Goal: Task Accomplishment & Management: Use online tool/utility

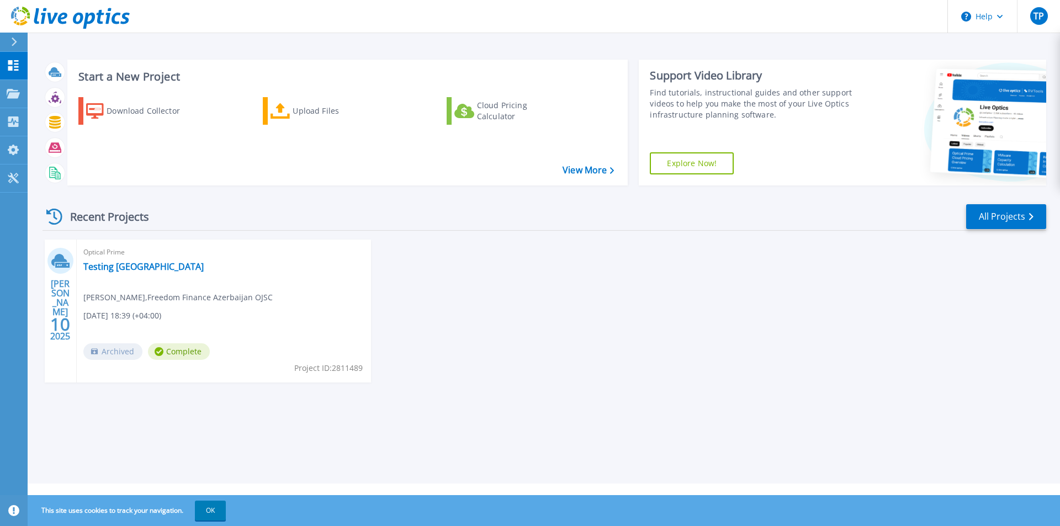
click at [118, 352] on span "Archived" at bounding box center [112, 352] width 59 height 17
click at [101, 268] on link "Testing [GEOGRAPHIC_DATA]" at bounding box center [143, 266] width 120 height 11
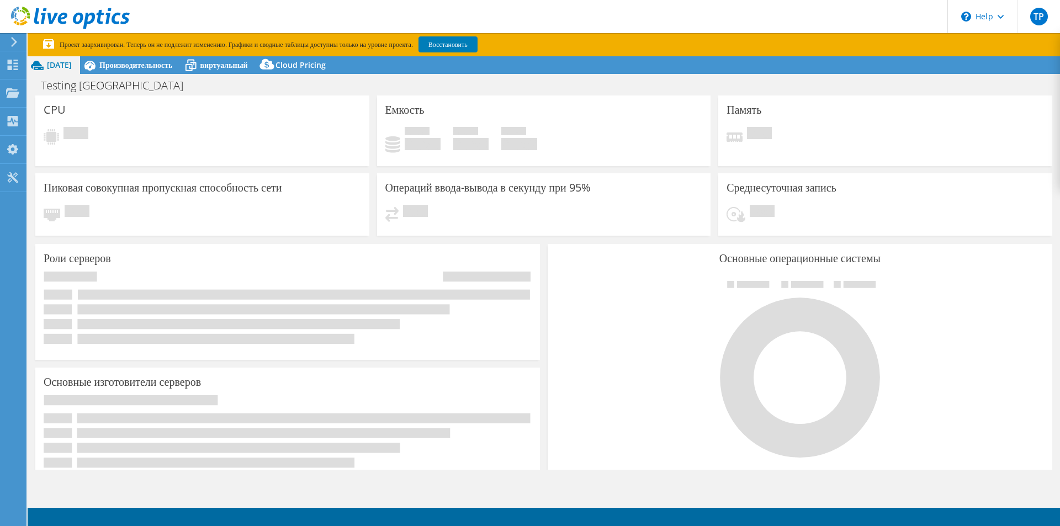
select select "USD"
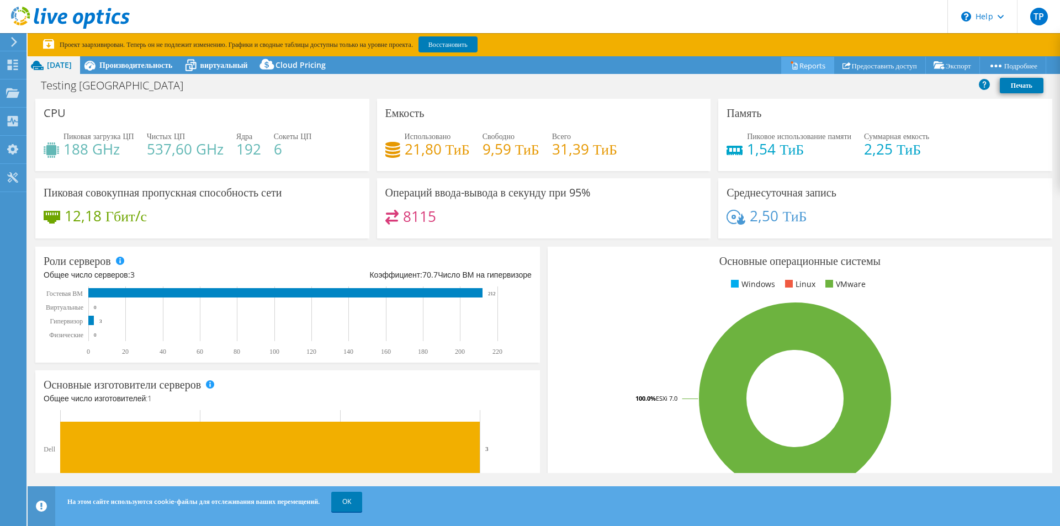
click at [789, 67] on link "Reports" at bounding box center [808, 65] width 53 height 17
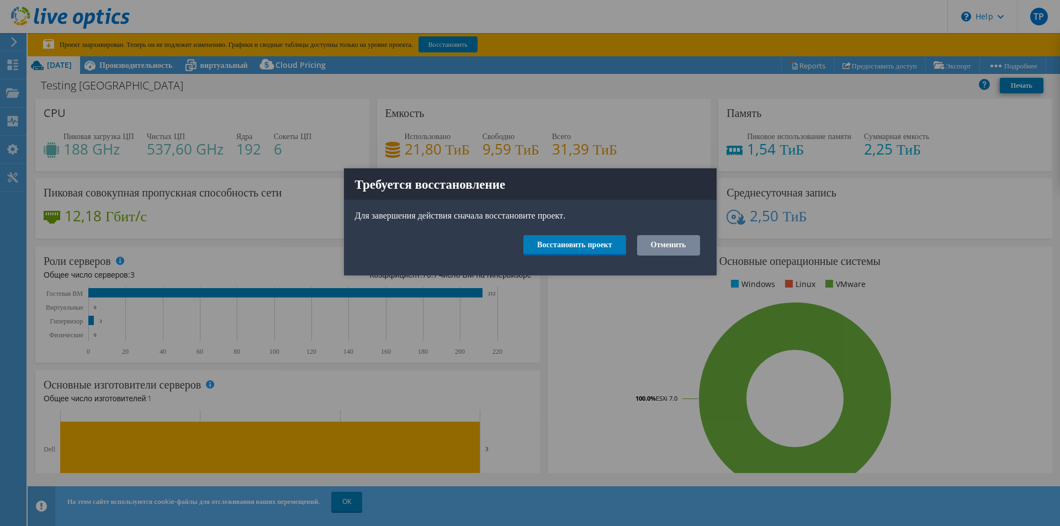
click at [671, 245] on link "Отменить" at bounding box center [668, 245] width 63 height 20
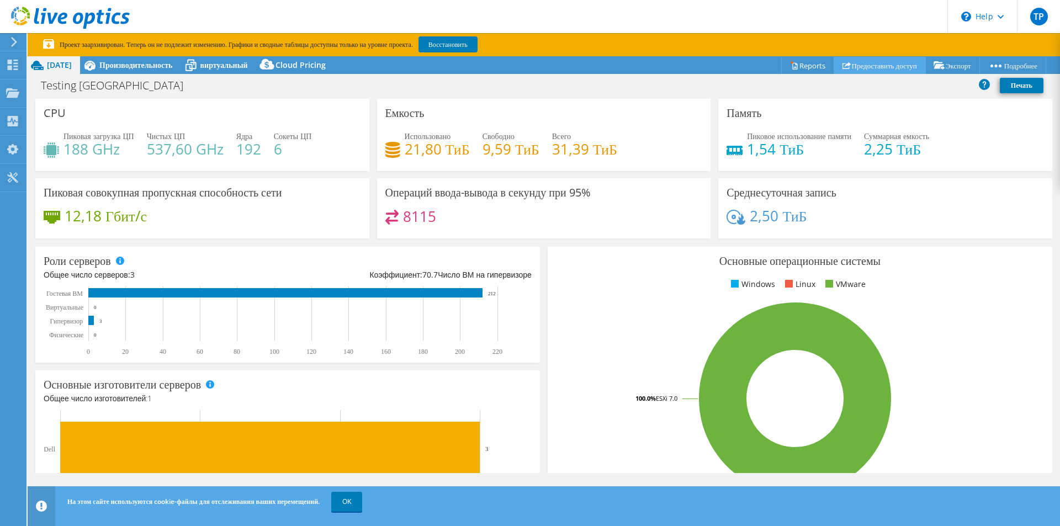
click at [839, 66] on link "Предоставить доступ" at bounding box center [881, 65] width 92 height 17
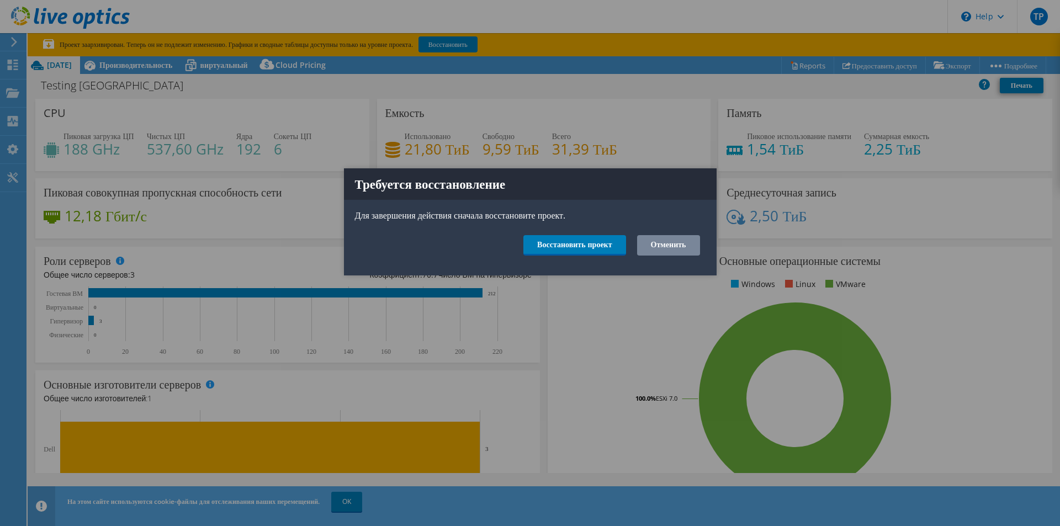
click at [668, 246] on link "Отменить" at bounding box center [668, 245] width 63 height 20
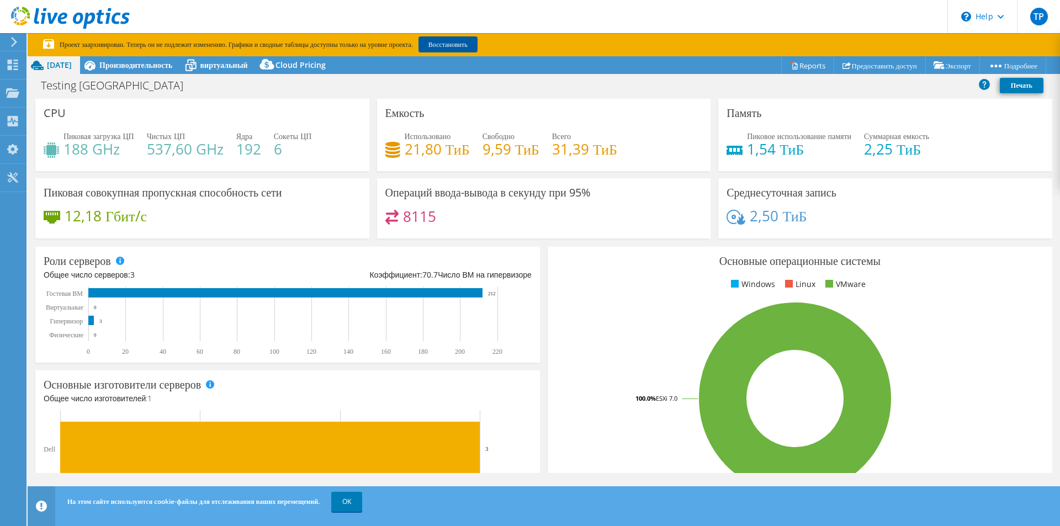
click at [478, 49] on link "Восстановить" at bounding box center [448, 44] width 59 height 16
click at [569, 249] on div "Основные операционные системы Windows Linux VMware 100.0% ESXi 7.0" at bounding box center [800, 379] width 505 height 265
click at [857, 66] on link "Предоставить доступ" at bounding box center [881, 65] width 92 height 17
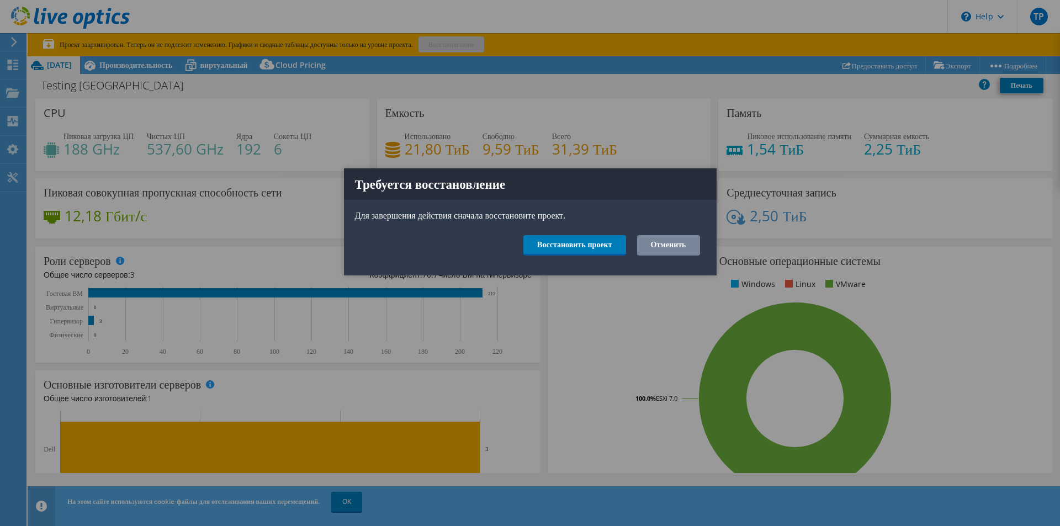
click at [669, 240] on link "Отменить" at bounding box center [668, 245] width 63 height 20
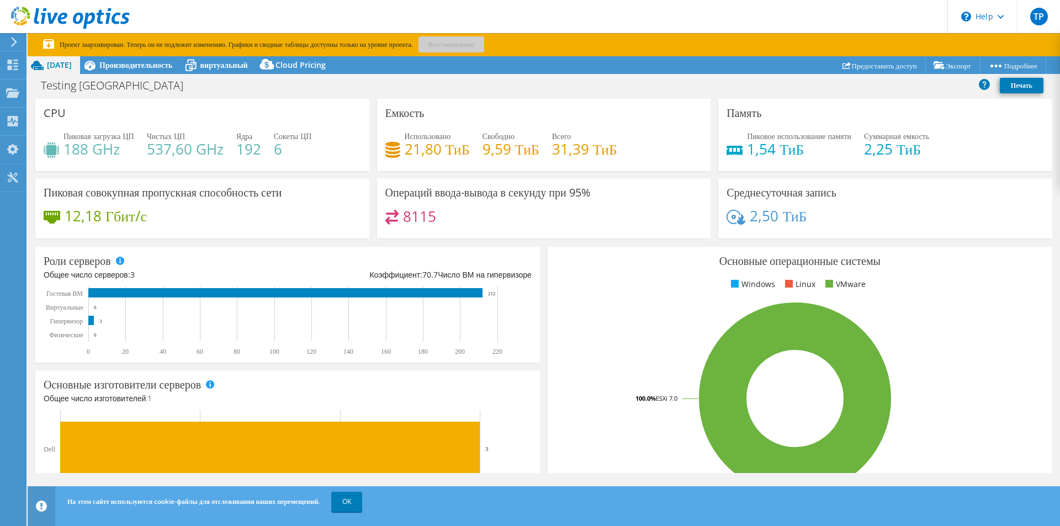
click at [524, 46] on p "Проект заархивирован. Теперь он не подлежит изменению. Графики и сводные таблиц…" at bounding box center [313, 45] width 541 height 12
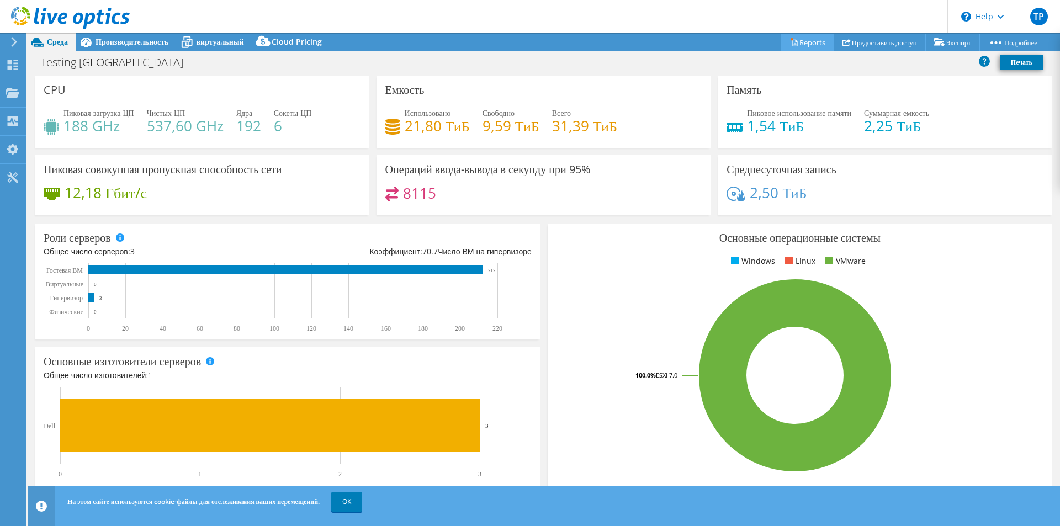
click at [782, 45] on link "Reports" at bounding box center [808, 42] width 53 height 17
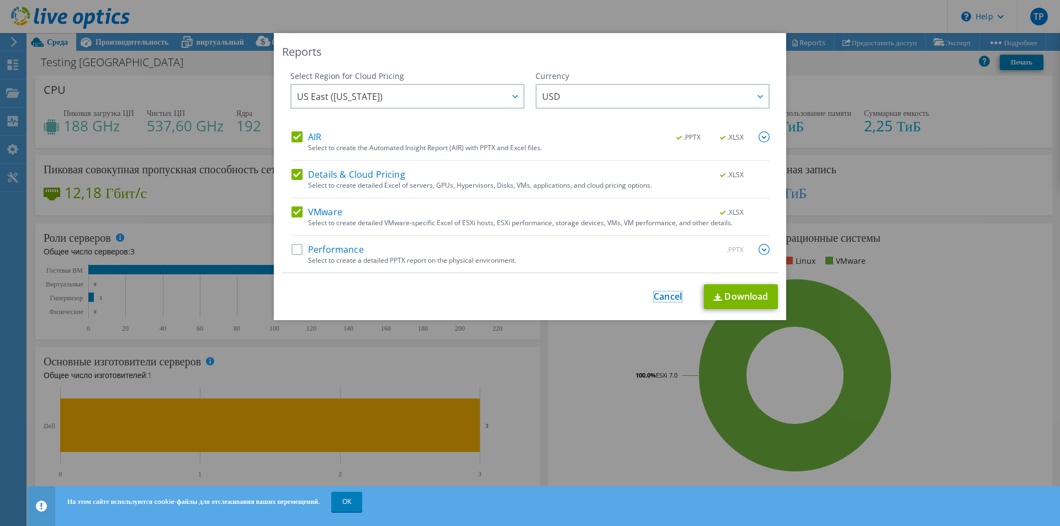
click at [663, 299] on link "Cancel" at bounding box center [668, 297] width 28 height 10
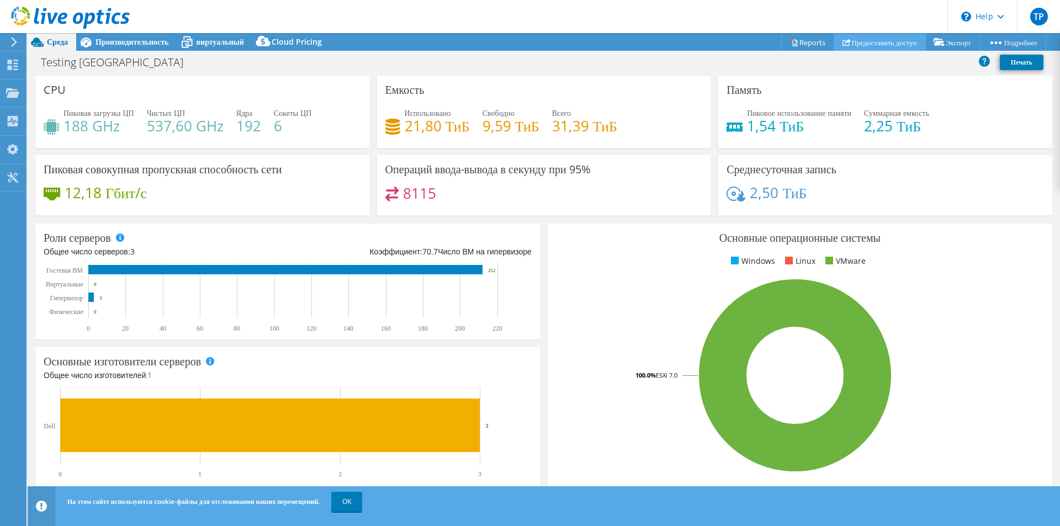
click at [858, 41] on link "Предоставить доступ" at bounding box center [881, 42] width 92 height 17
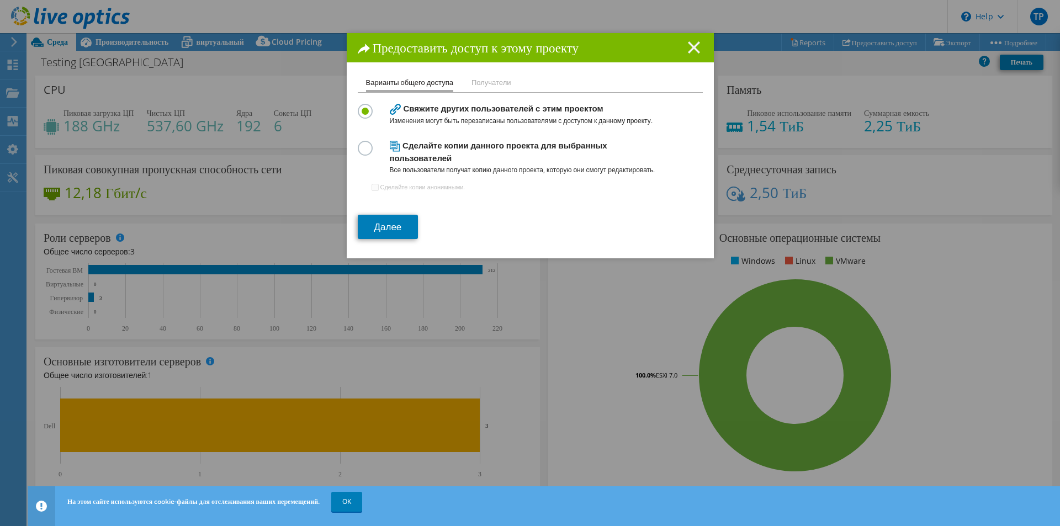
click at [692, 42] on icon at bounding box center [694, 47] width 12 height 12
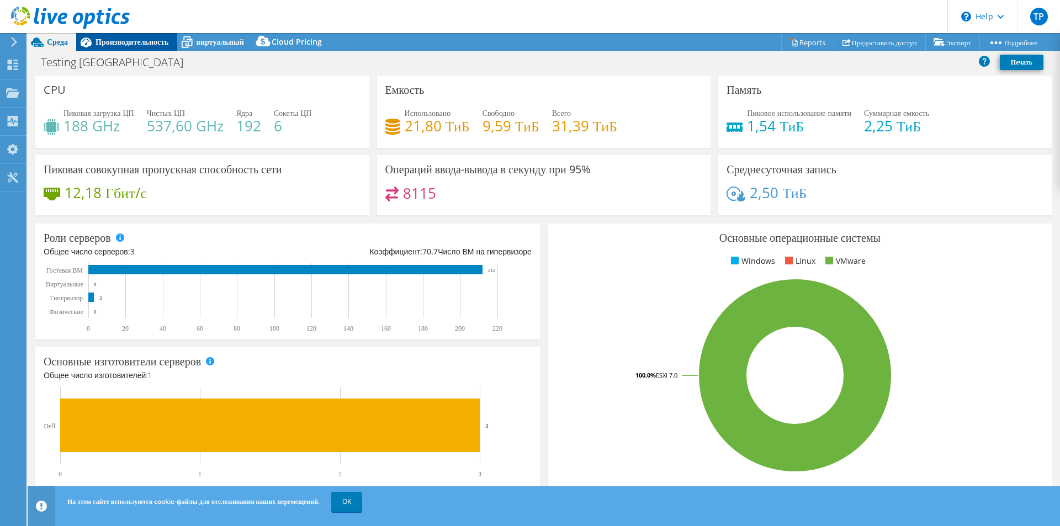
click at [149, 43] on span "Производительность" at bounding box center [132, 41] width 73 height 10
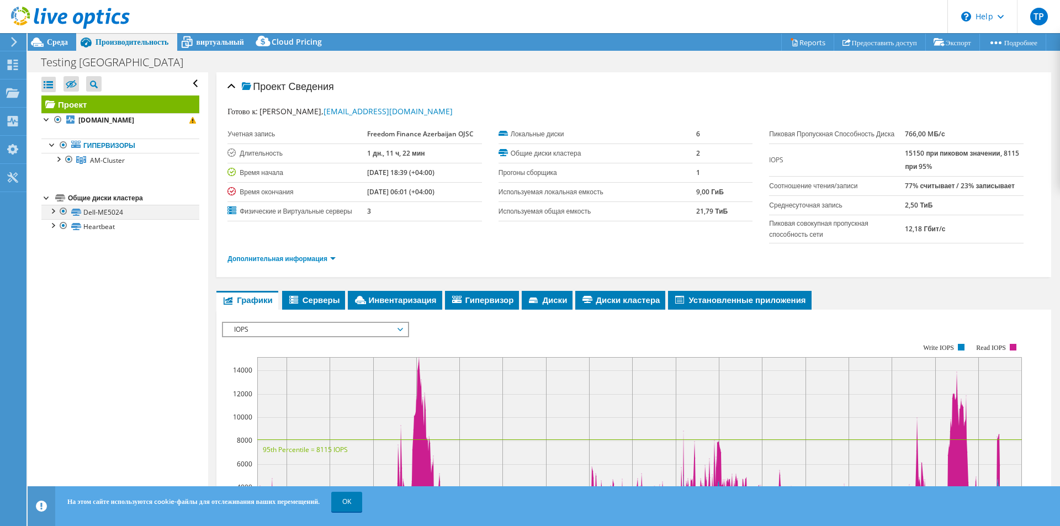
click at [54, 210] on div at bounding box center [52, 210] width 11 height 11
click at [53, 302] on div at bounding box center [52, 298] width 11 height 11
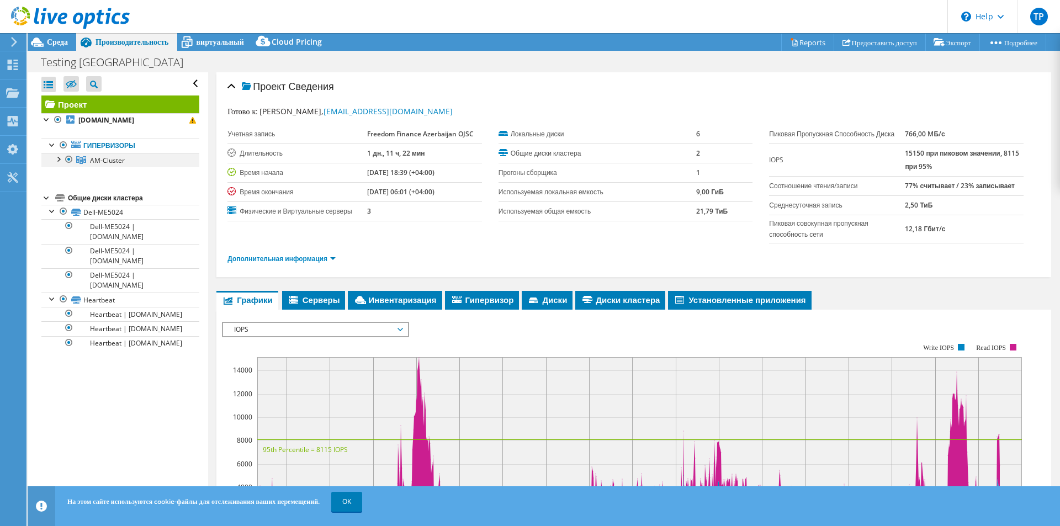
click at [59, 160] on div at bounding box center [57, 158] width 11 height 11
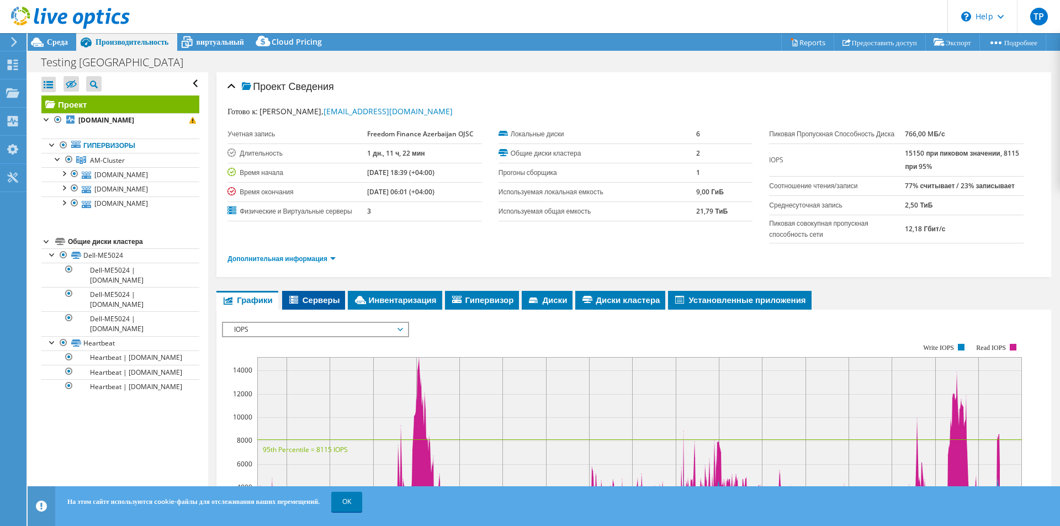
click at [321, 305] on span "Серверы" at bounding box center [314, 299] width 52 height 11
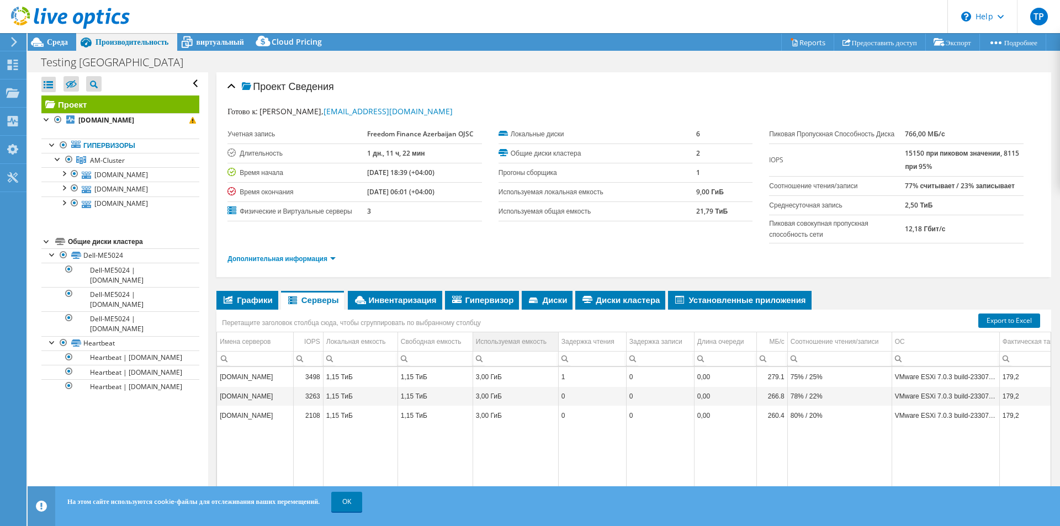
scroll to position [91, 0]
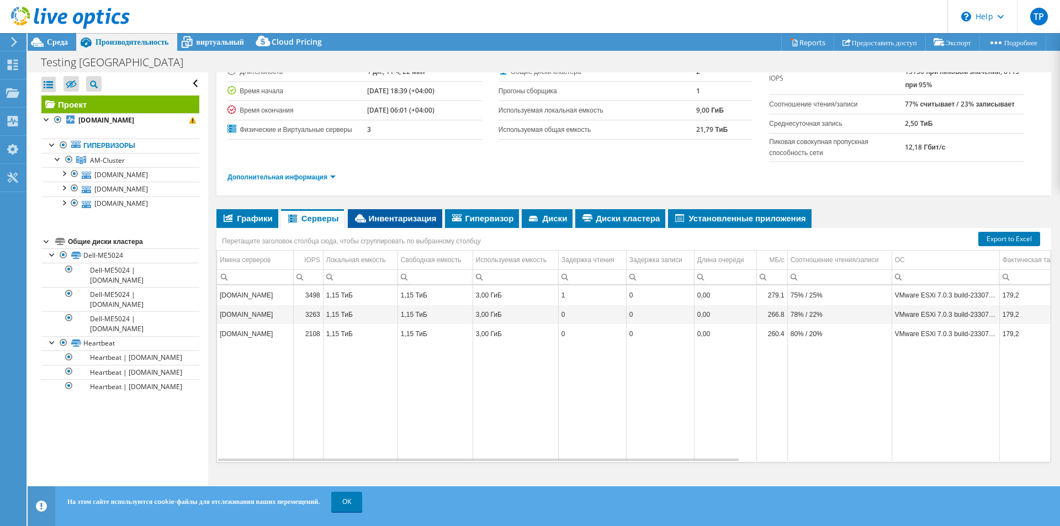
click at [404, 213] on span "Инвентаризация" at bounding box center [394, 218] width 83 height 11
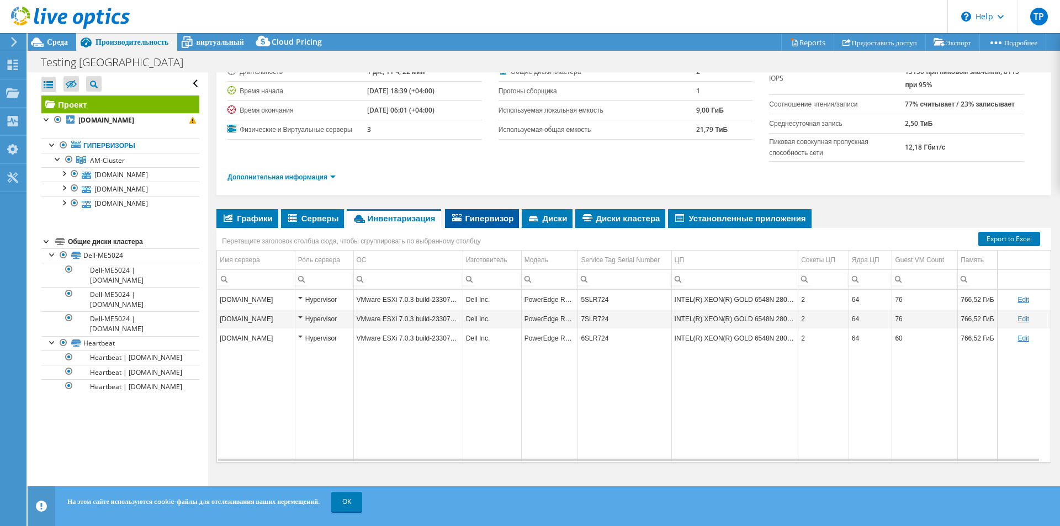
click at [501, 217] on span "Гипервизор" at bounding box center [483, 218] width 64 height 11
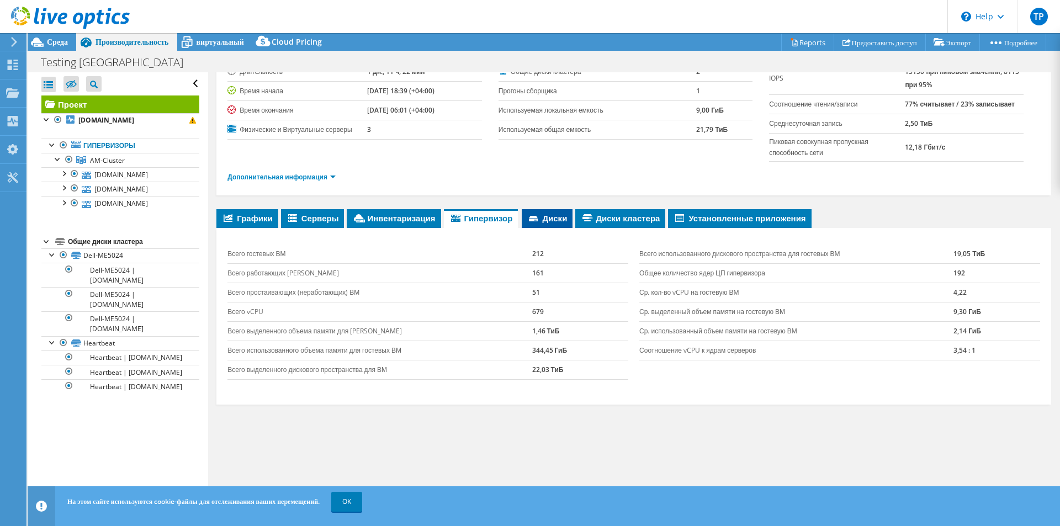
click at [548, 214] on span "Диски" at bounding box center [547, 218] width 40 height 11
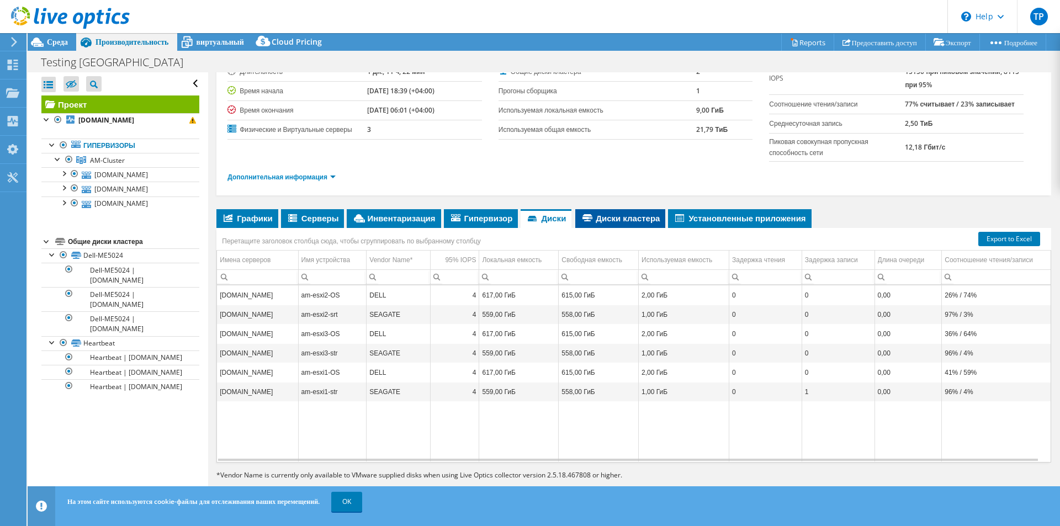
click at [617, 216] on span "Диски кластера" at bounding box center [620, 218] width 79 height 11
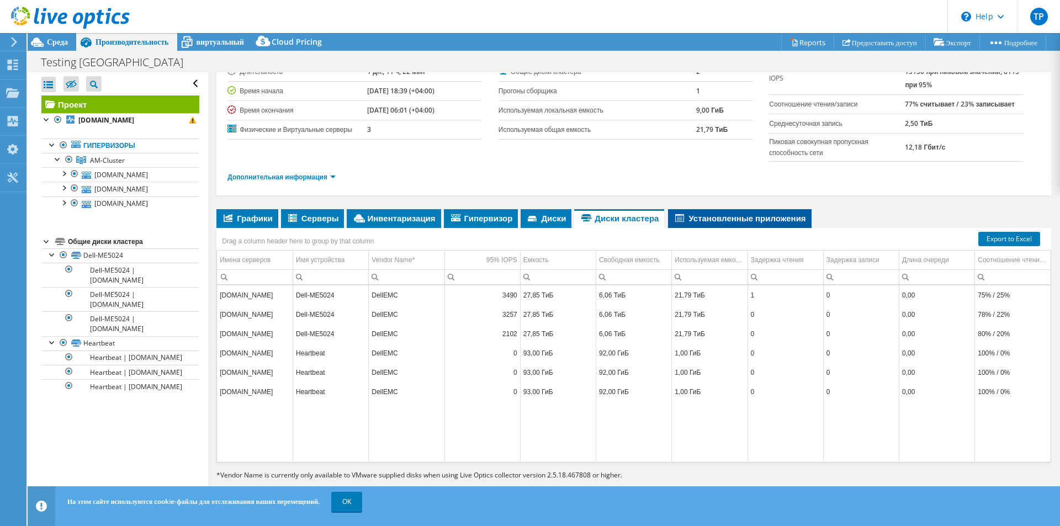
click at [700, 218] on span "Установленные приложения" at bounding box center [740, 218] width 132 height 11
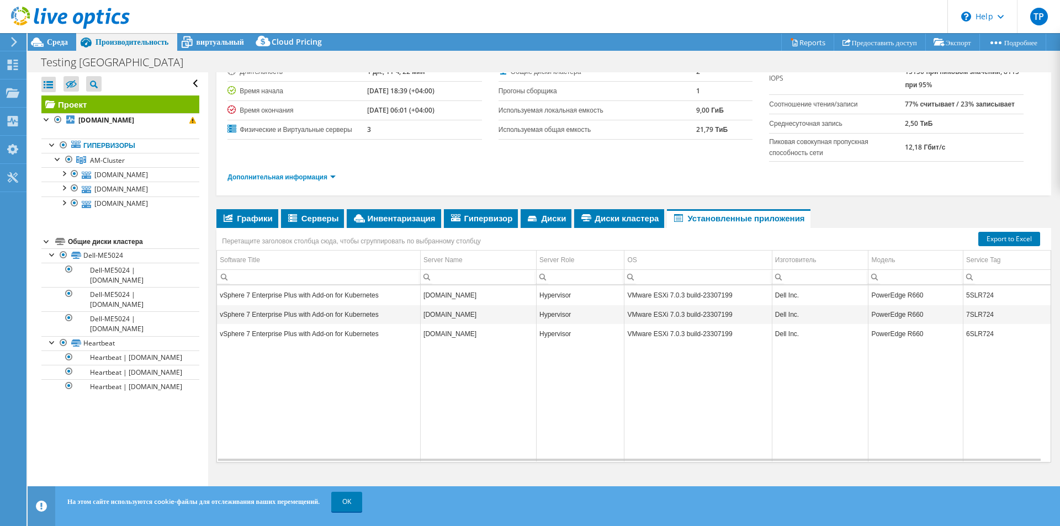
scroll to position [0, 0]
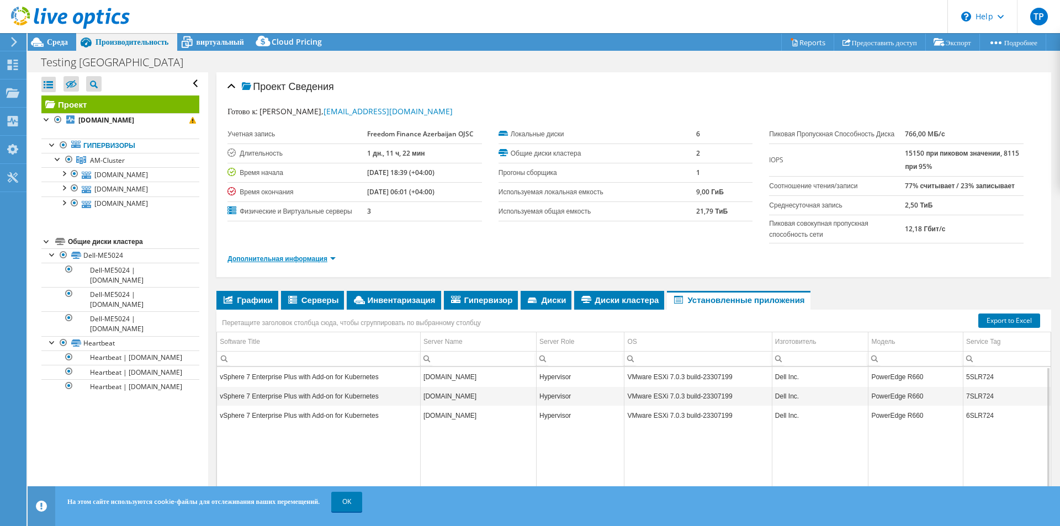
click at [331, 263] on link "Дополнительная информация" at bounding box center [282, 258] width 108 height 9
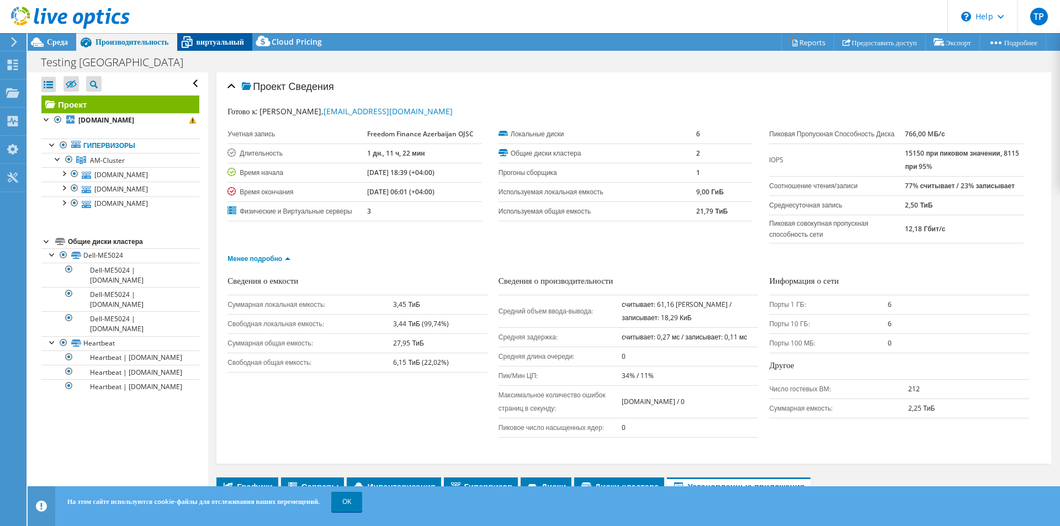
drag, startPoint x: 161, startPoint y: 39, endPoint x: 221, endPoint y: 41, distance: 60.8
click at [161, 39] on span "Производительность" at bounding box center [132, 41] width 73 height 10
click at [235, 42] on span "виртуальный" at bounding box center [221, 41] width 48 height 10
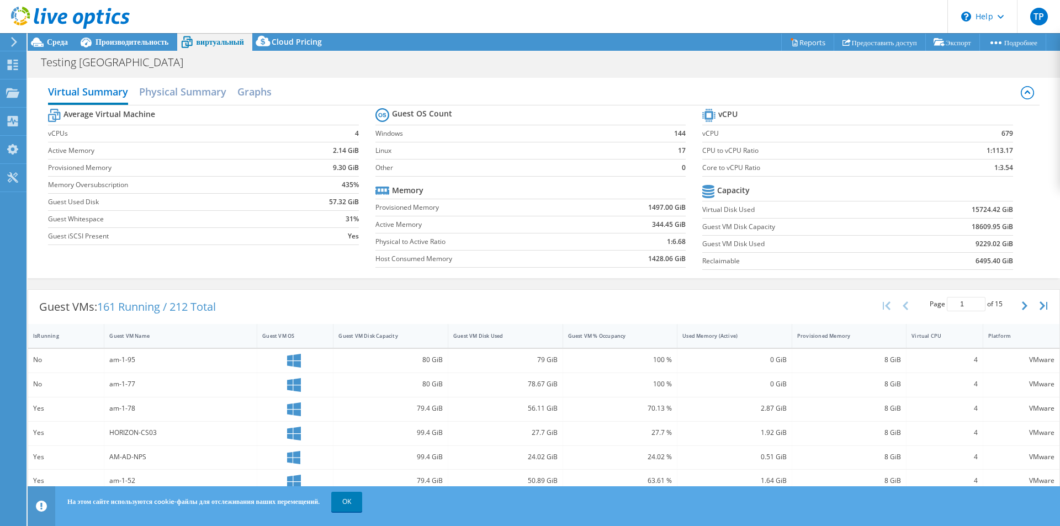
scroll to position [216, 0]
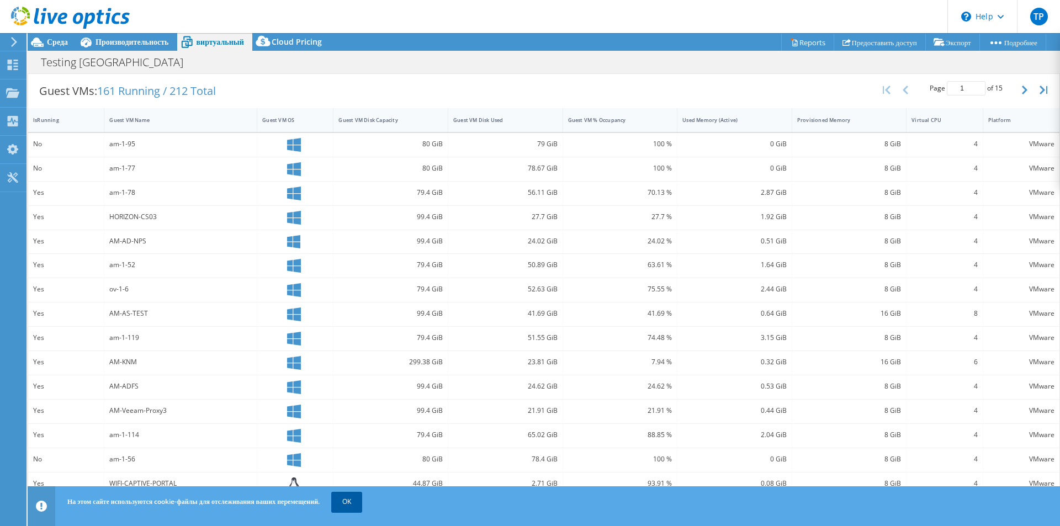
click at [362, 508] on link "OK" at bounding box center [346, 502] width 31 height 20
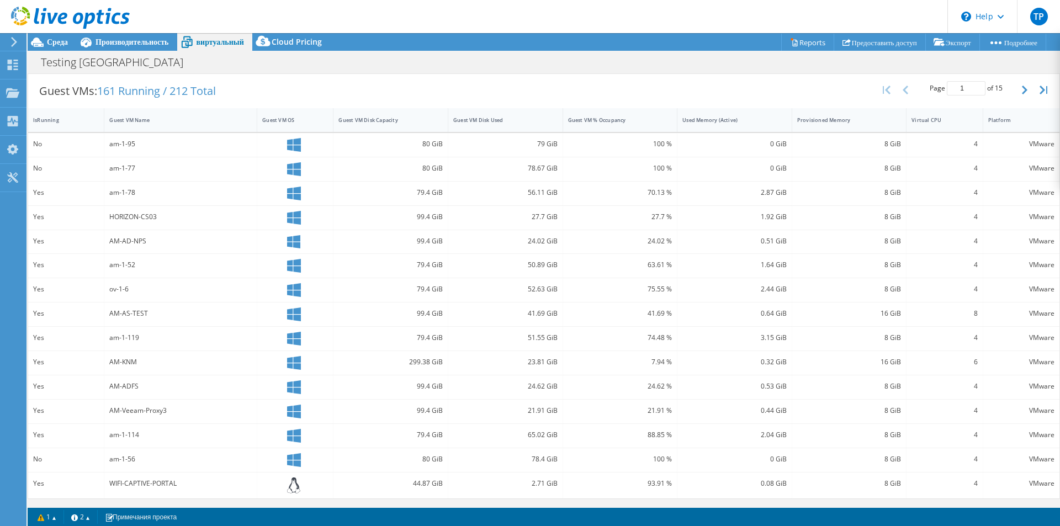
scroll to position [0, 0]
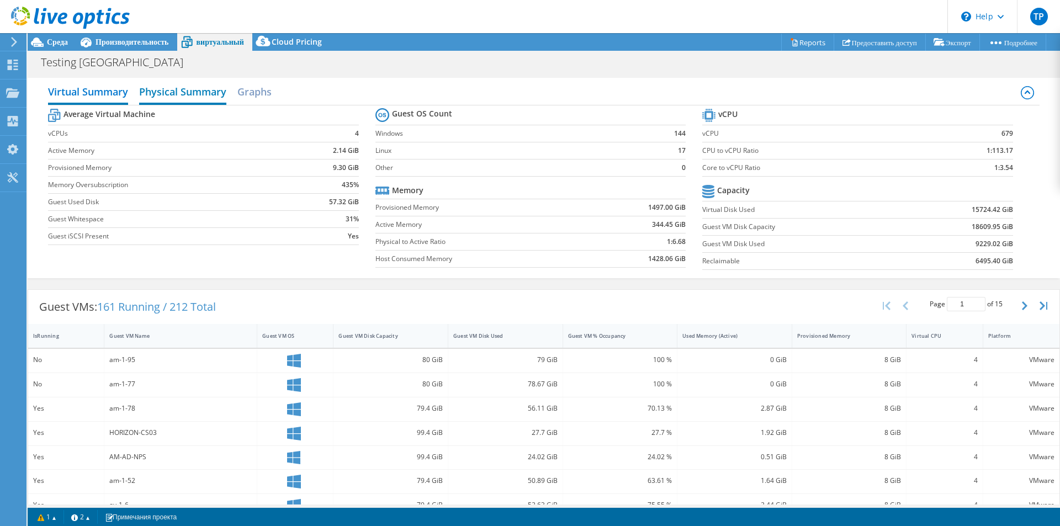
click at [197, 96] on h2 "Physical Summary" at bounding box center [182, 93] width 87 height 24
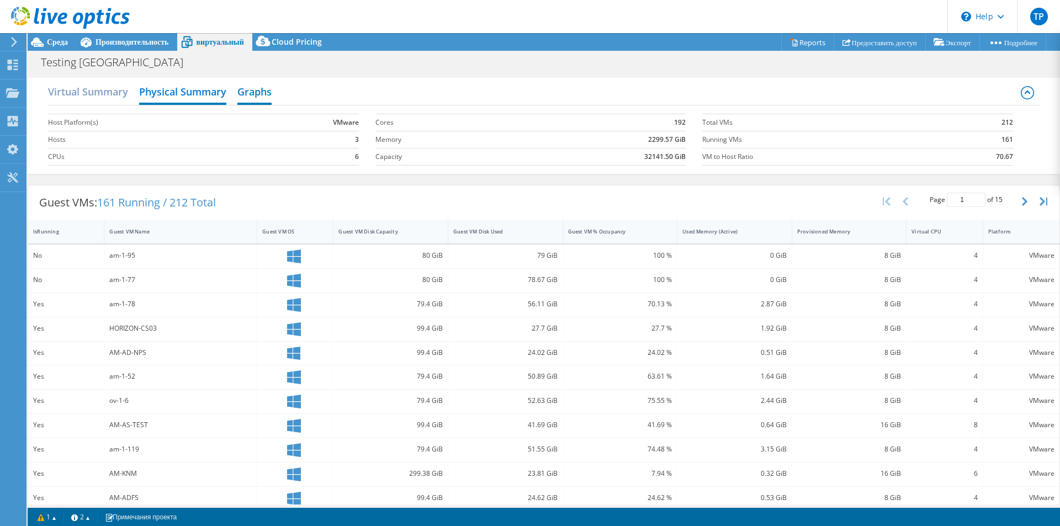
click at [261, 97] on h2 "Graphs" at bounding box center [255, 93] width 34 height 24
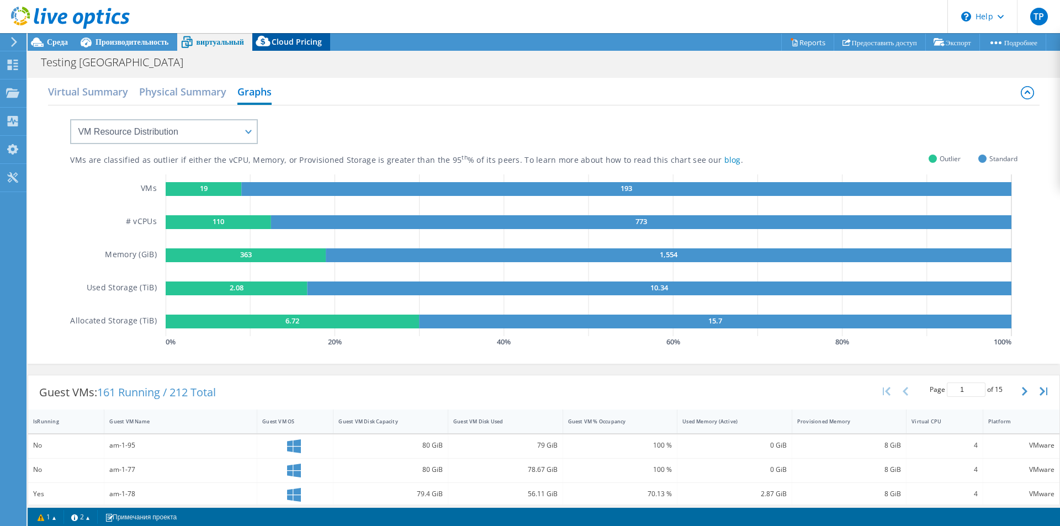
click at [301, 41] on span "Cloud Pricing" at bounding box center [297, 41] width 50 height 10
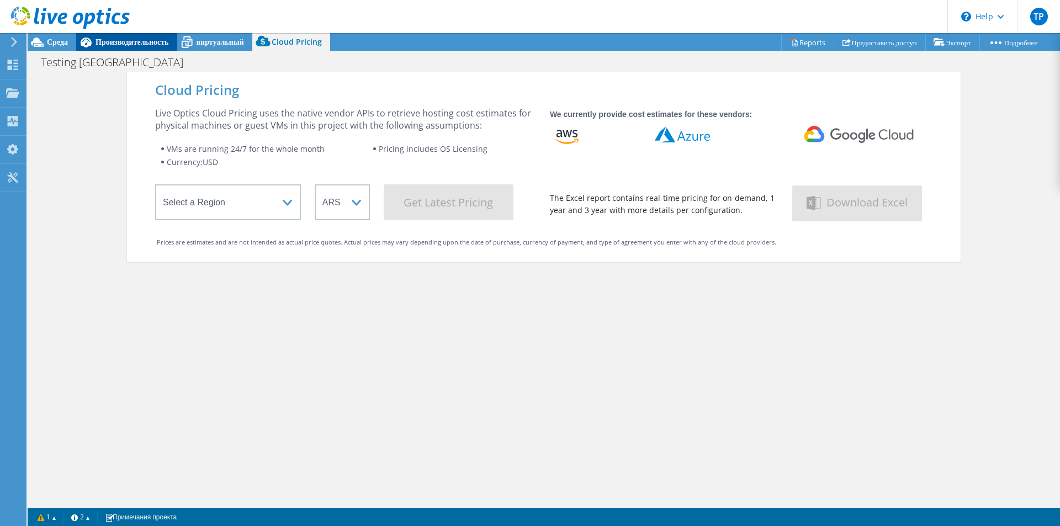
click at [151, 44] on span "Производительность" at bounding box center [132, 41] width 73 height 10
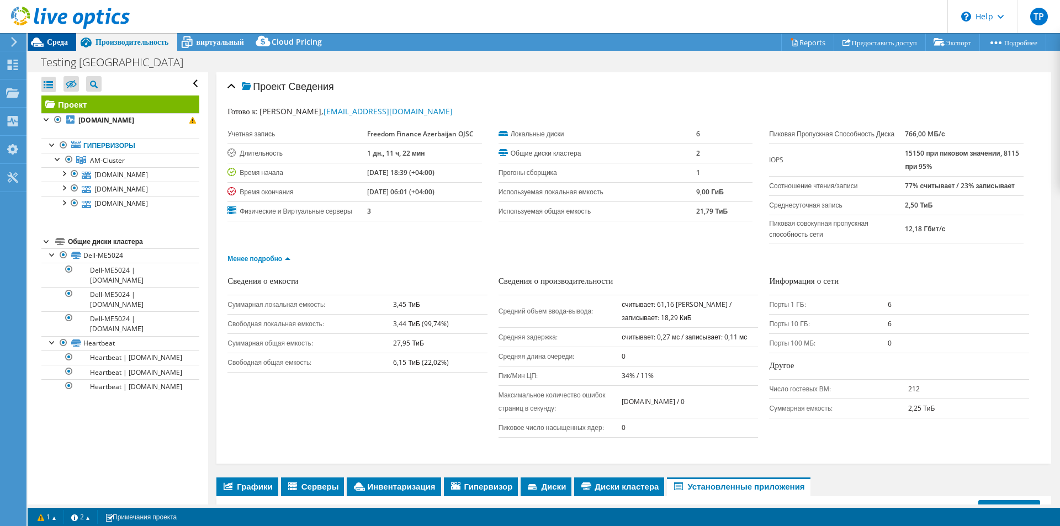
click at [57, 41] on span "Среда" at bounding box center [57, 41] width 21 height 10
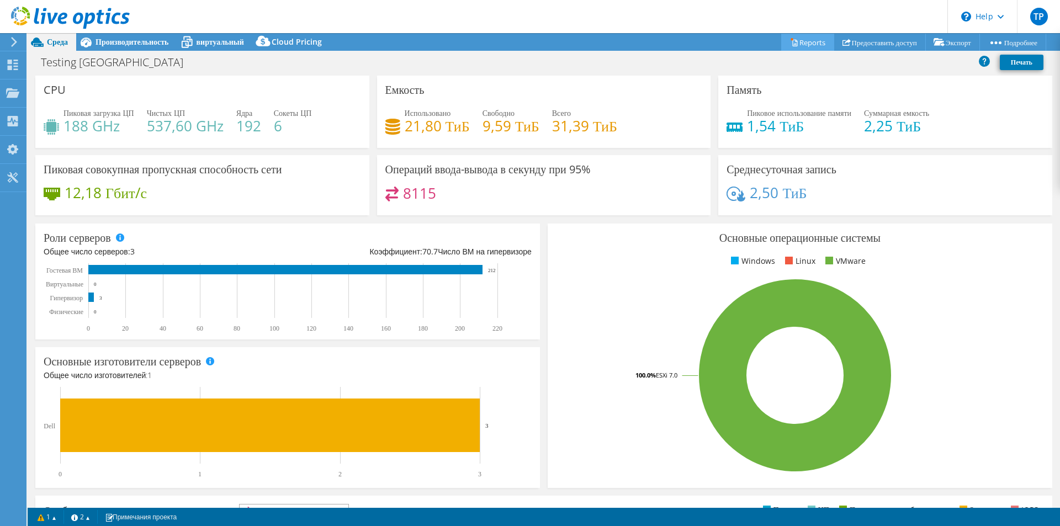
click at [793, 45] on link "Reports" at bounding box center [808, 42] width 53 height 17
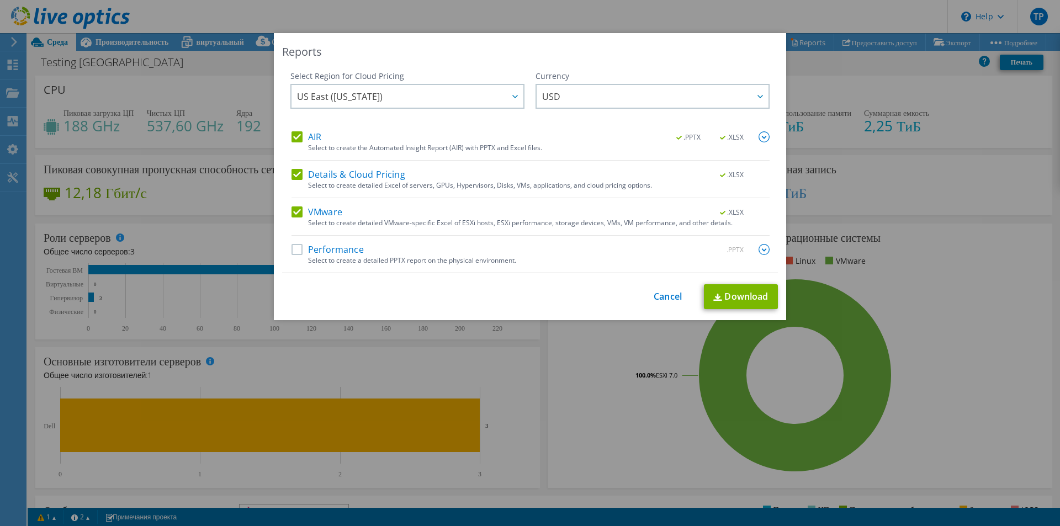
click at [298, 251] on label "Performance" at bounding box center [328, 249] width 72 height 11
click at [0, 0] on input "Performance" at bounding box center [0, 0] width 0 height 0
click at [491, 97] on span "US East ([US_STATE])" at bounding box center [410, 96] width 226 height 23
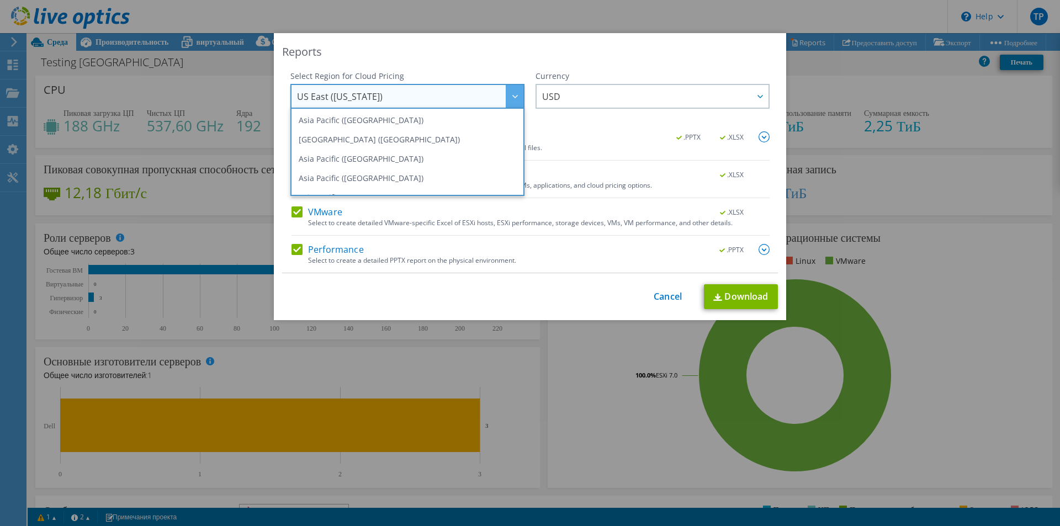
click at [477, 44] on div "Reports Select Region for Cloud Pricing Asia Pacific ([GEOGRAPHIC_DATA]) [GEOGR…" at bounding box center [530, 176] width 513 height 287
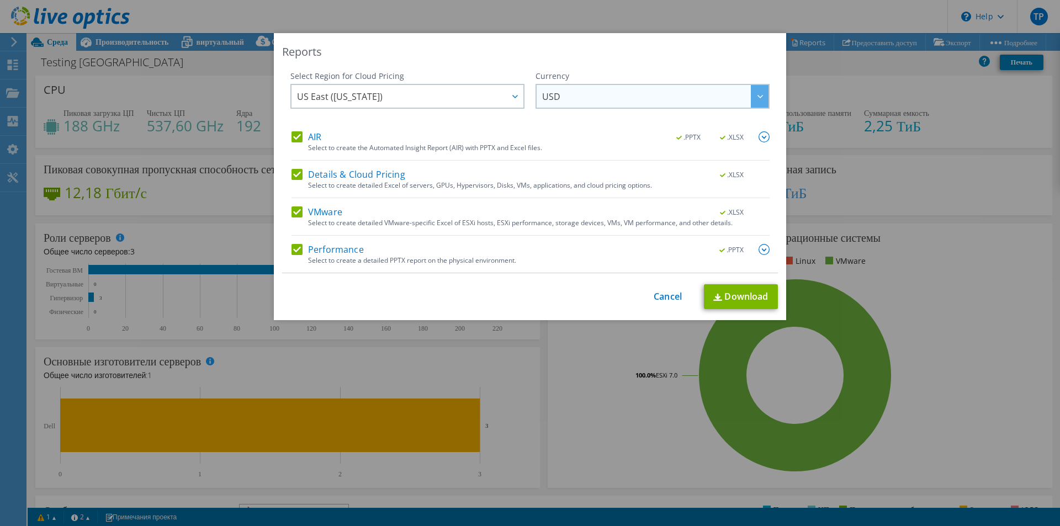
click at [598, 97] on span "USD" at bounding box center [655, 96] width 226 height 23
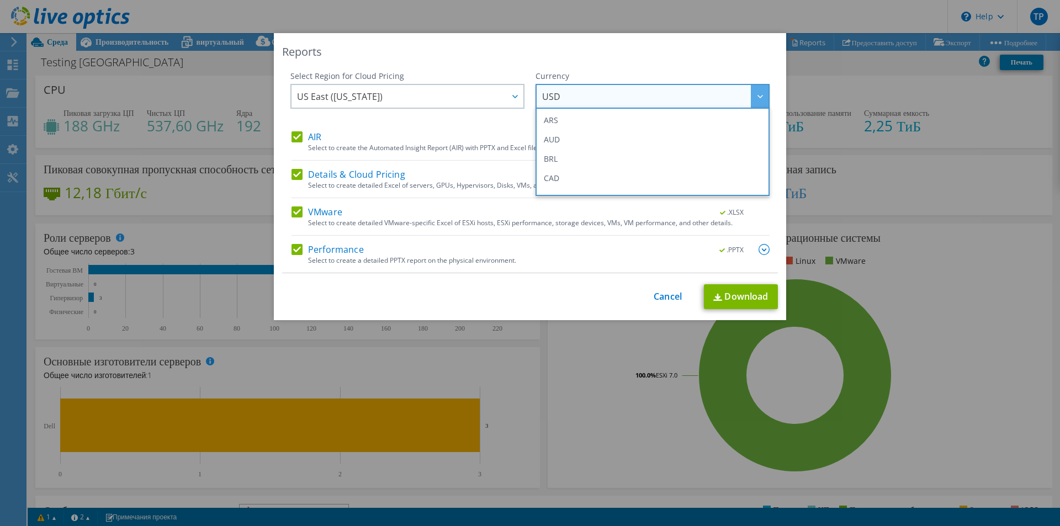
click at [619, 45] on div "Reports" at bounding box center [530, 51] width 496 height 15
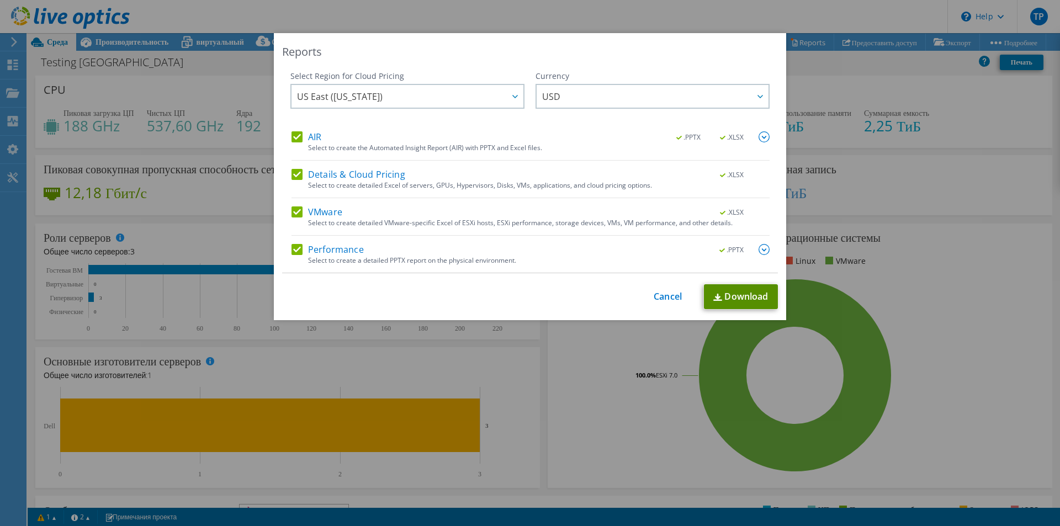
click at [730, 296] on link "Download" at bounding box center [741, 296] width 74 height 25
